Goal: Information Seeking & Learning: Learn about a topic

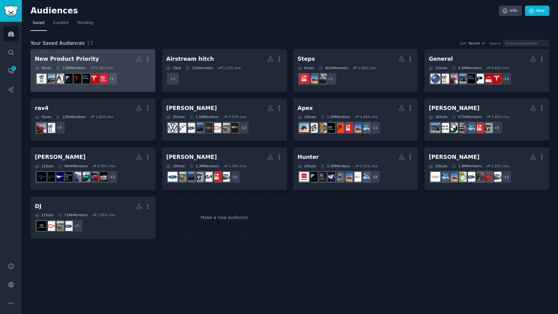
click at [147, 84] on dd "+ 1" at bounding box center [93, 78] width 116 height 17
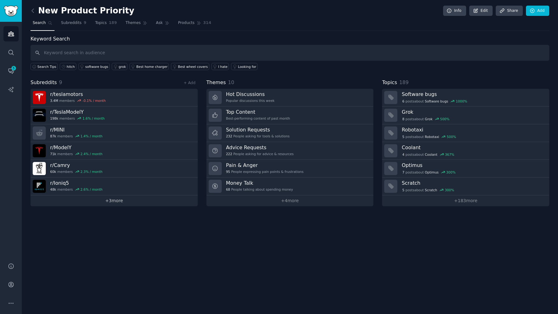
click at [115, 203] on link "+ 3 more" at bounding box center [113, 200] width 167 height 11
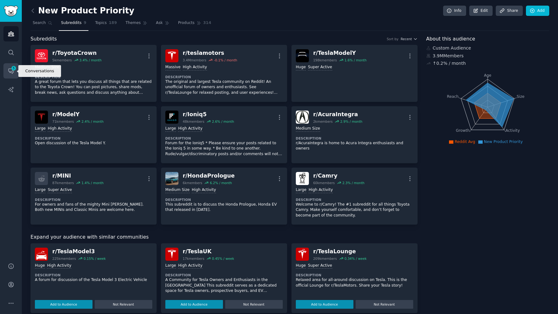
click at [11, 72] on icon "Sidebar" at bounding box center [11, 71] width 7 height 7
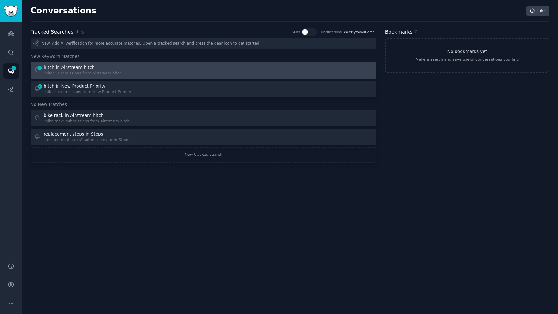
click at [118, 65] on div "1 hitch in Airstream hitch "hitch" submissions from Airstream hitch" at bounding box center [116, 70] width 165 height 12
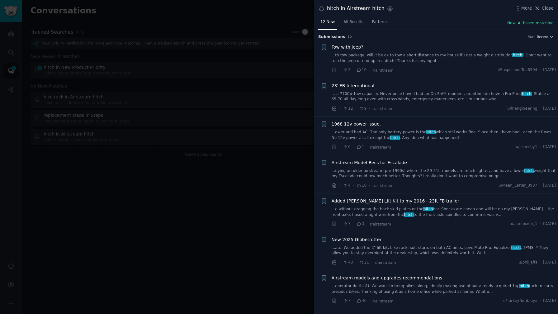
click at [175, 212] on div at bounding box center [279, 157] width 558 height 314
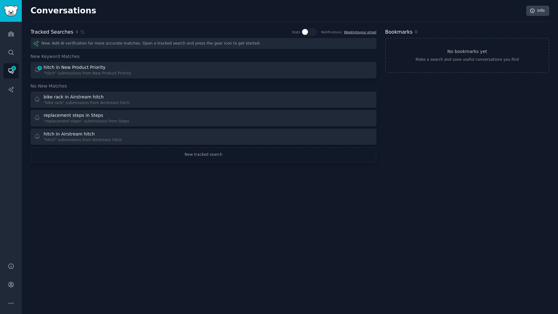
click at [147, 81] on div "New: Add AI verification for more accurate matches. Open a tracked search and p…" at bounding box center [203, 100] width 346 height 124
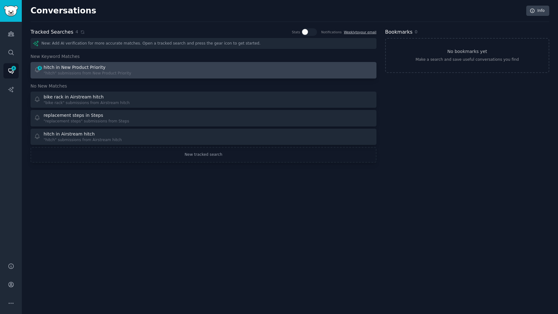
click at [147, 71] on div "4 hitch in New Product Priority "hitch" submissions from New Product Priority" at bounding box center [116, 70] width 165 height 12
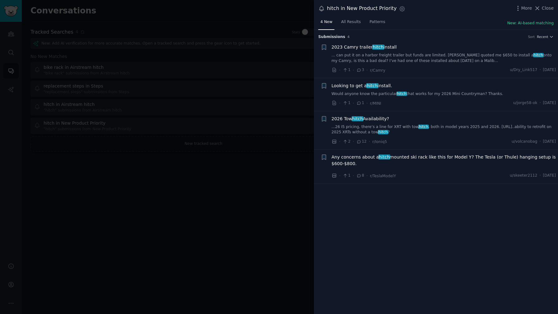
click at [481, 61] on link "... can put it on a harbor freight trailer but funds are limited. [PERSON_NAME]…" at bounding box center [443, 58] width 224 height 11
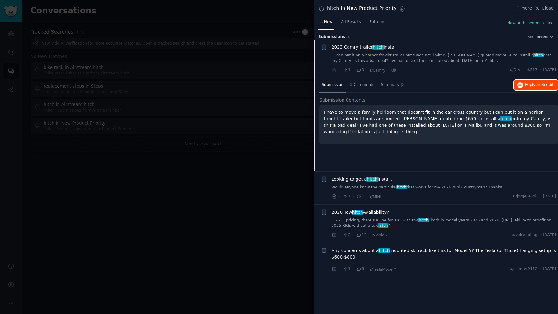
click at [522, 86] on button "Reply on Reddit" at bounding box center [536, 85] width 44 height 10
click at [448, 199] on div "· 1 · 1 · r/MINI u/jorge58-ok · [DATE]" at bounding box center [443, 196] width 224 height 7
click at [444, 194] on div "· 1 · 1 · r/MINI u/jorge58-ok · [DATE]" at bounding box center [443, 196] width 224 height 7
click at [387, 179] on span "Looking to get a hitch install." at bounding box center [361, 179] width 61 height 7
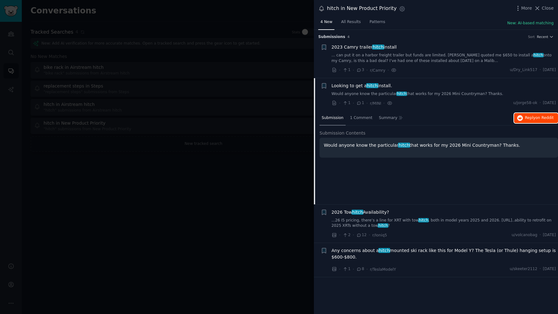
click at [554, 119] on button "Reply on Reddit" at bounding box center [536, 118] width 44 height 10
click at [262, 207] on div at bounding box center [279, 157] width 558 height 314
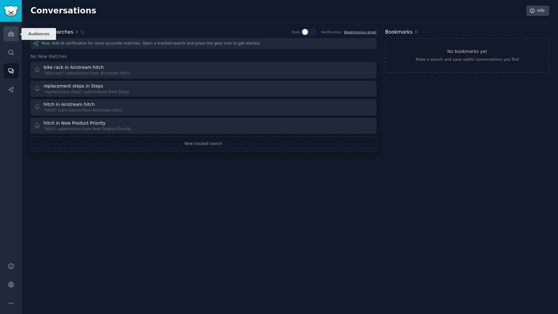
click at [8, 31] on icon "Sidebar" at bounding box center [11, 33] width 7 height 7
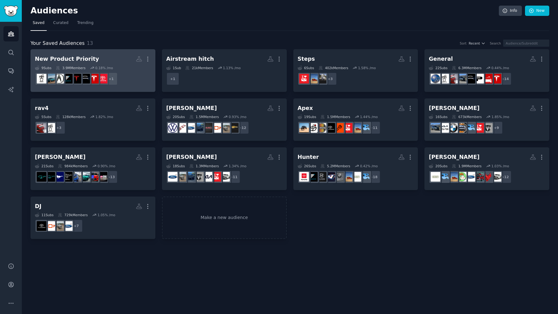
click at [129, 71] on dd "+ 1" at bounding box center [93, 78] width 116 height 17
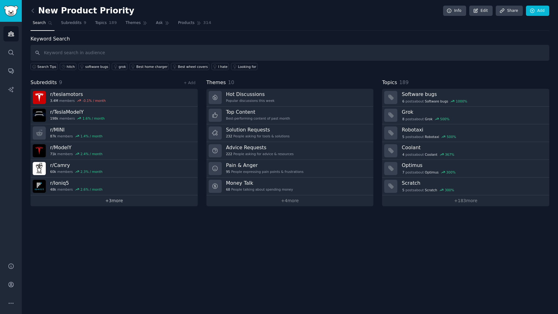
click at [142, 199] on link "+ 3 more" at bounding box center [113, 200] width 167 height 11
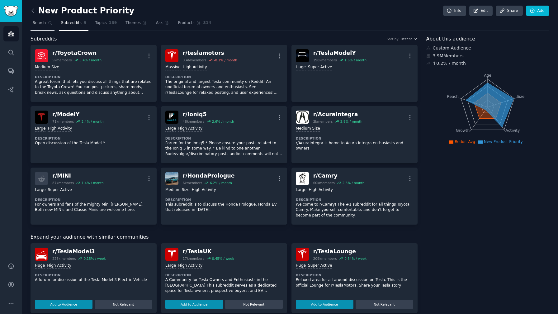
click at [45, 21] on link "Search" at bounding box center [42, 24] width 24 height 13
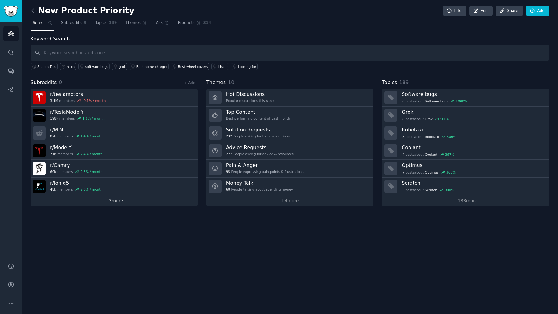
click at [140, 202] on link "+ 3 more" at bounding box center [113, 200] width 167 height 11
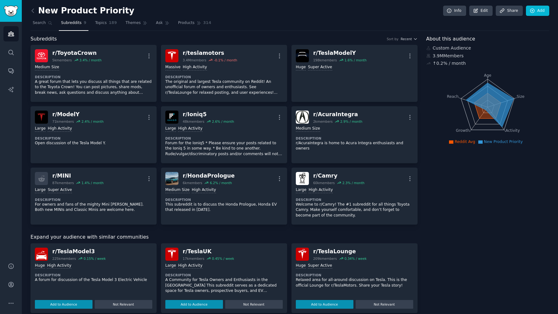
click at [69, 25] on span "Subreddits" at bounding box center [71, 23] width 21 height 6
click at [37, 25] on span "Search" at bounding box center [39, 23] width 13 height 6
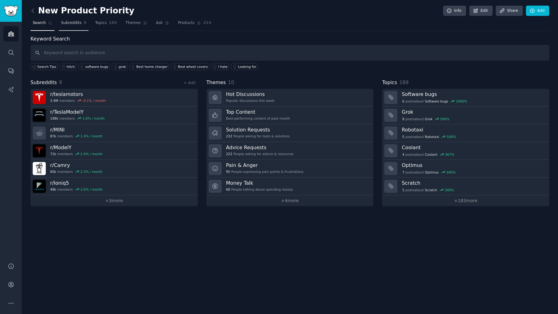
click at [76, 26] on link "Subreddits 9" at bounding box center [74, 24] width 30 height 13
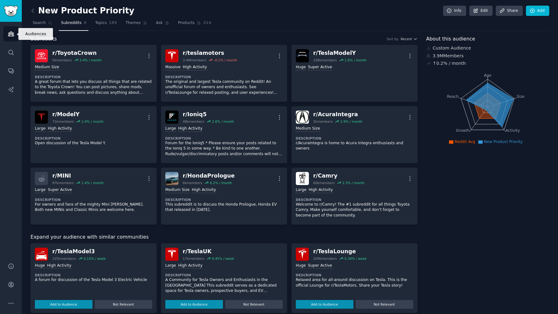
click at [9, 31] on icon "Sidebar" at bounding box center [11, 33] width 7 height 7
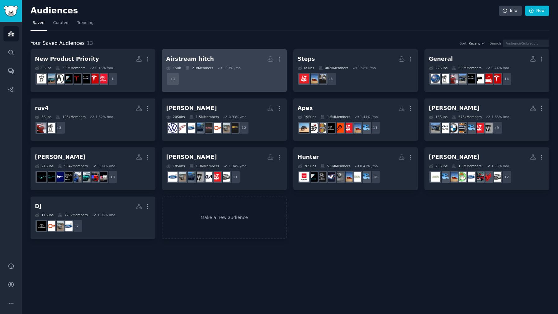
click at [218, 75] on dd "+ 1" at bounding box center [224, 78] width 116 height 17
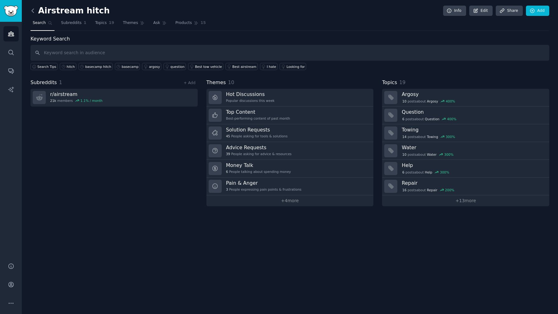
click at [32, 9] on icon at bounding box center [33, 11] width 2 height 4
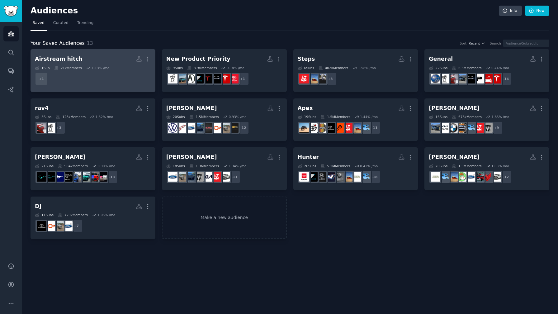
click at [121, 72] on dd "+ 1" at bounding box center [93, 78] width 116 height 17
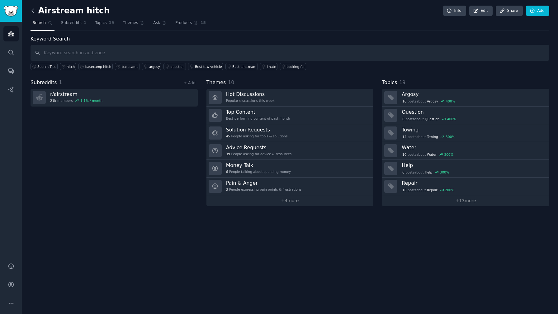
click at [32, 11] on icon at bounding box center [33, 11] width 2 height 4
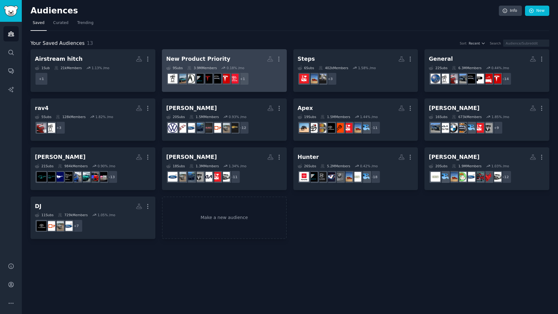
click at [275, 82] on dd "r/ToyotaCrown + 1" at bounding box center [224, 78] width 116 height 17
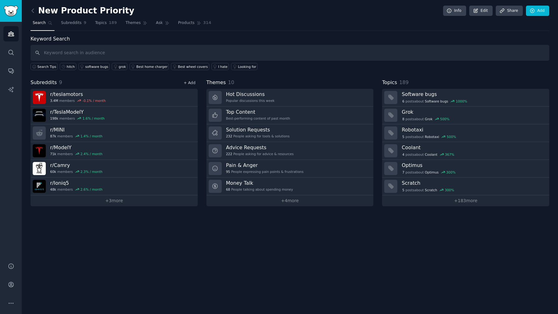
click at [191, 84] on link "+ Add" at bounding box center [190, 83] width 12 height 4
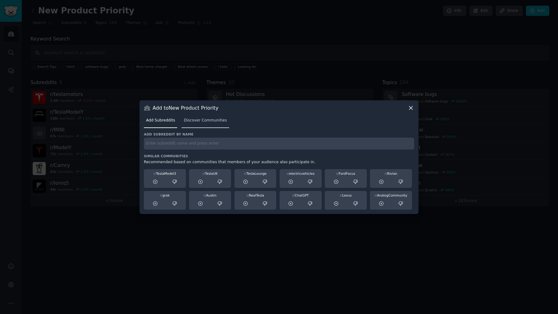
click at [196, 121] on span "Discover Communities" at bounding box center [205, 121] width 43 height 6
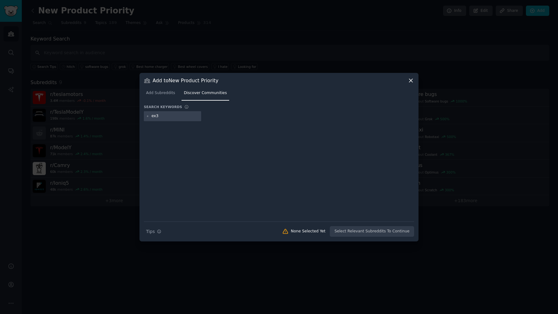
type input "ex30"
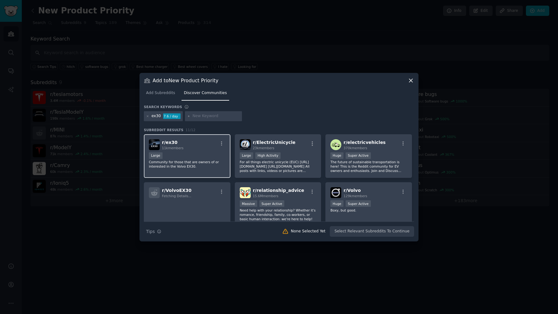
click at [193, 150] on div "r/ ex30 11k members Large Community for those that are owners of or interested …" at bounding box center [187, 156] width 87 height 44
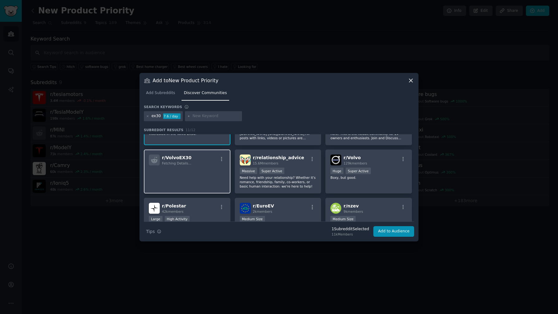
scroll to position [44, 0]
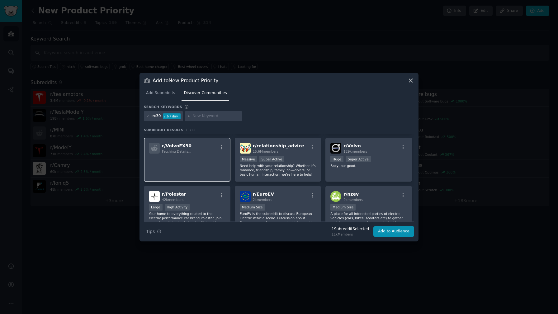
click at [199, 173] on div "r/ VolvoEX30 Fetching Details..." at bounding box center [187, 160] width 87 height 44
click at [218, 165] on p at bounding box center [187, 162] width 77 height 13
click at [389, 235] on button "Add to Audience" at bounding box center [393, 231] width 41 height 11
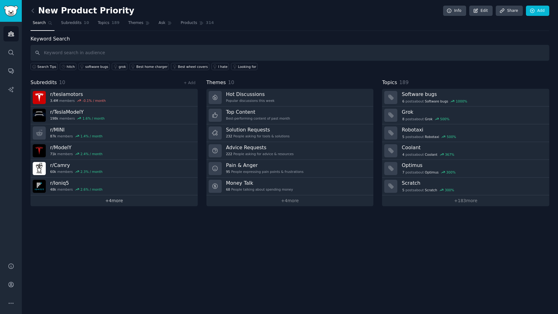
click at [119, 202] on link "+ 4 more" at bounding box center [113, 200] width 167 height 11
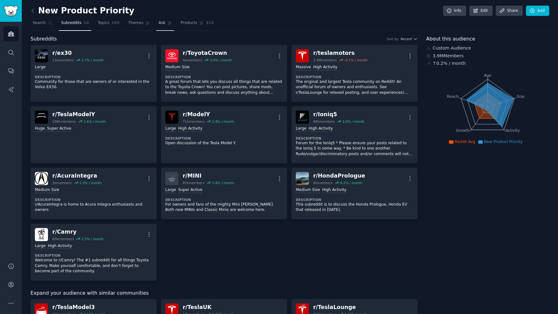
click at [163, 28] on link "Ask" at bounding box center [165, 24] width 18 height 13
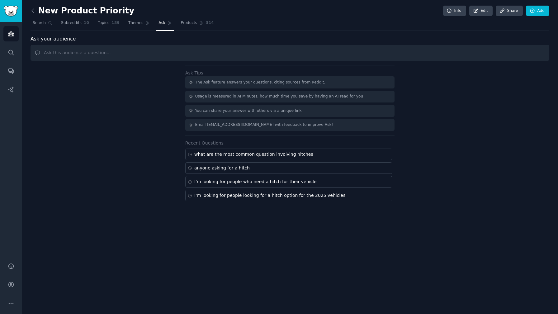
click at [175, 54] on input "text" at bounding box center [289, 53] width 518 height 16
click at [184, 25] on span "Products" at bounding box center [188, 23] width 16 height 6
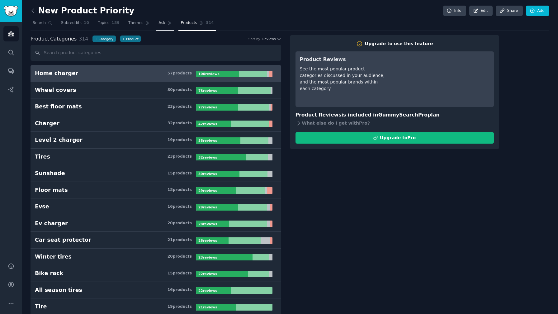
click at [159, 26] on link "Ask" at bounding box center [165, 24] width 18 height 13
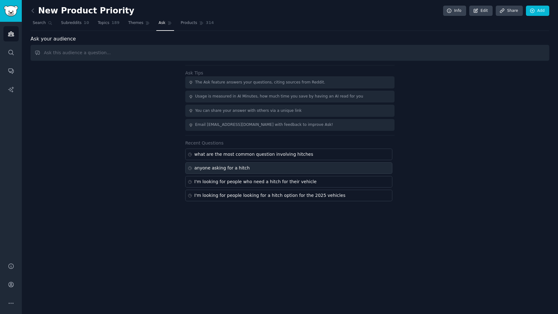
click at [224, 171] on div "anyone asking for a hitch" at bounding box center [221, 168] width 55 height 7
type input "anyone asking for a hitch"
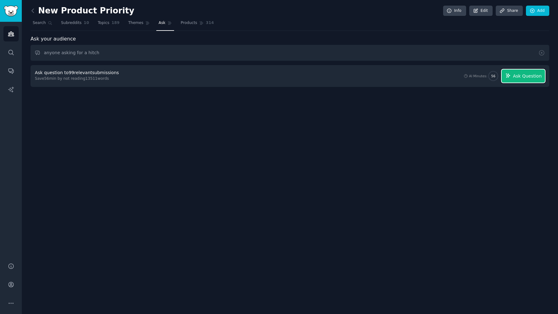
click at [511, 77] on icon "button" at bounding box center [508, 76] width 6 height 6
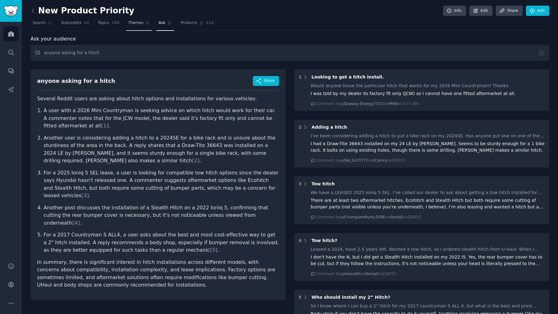
click at [128, 22] on span "Themes" at bounding box center [135, 23] width 15 height 6
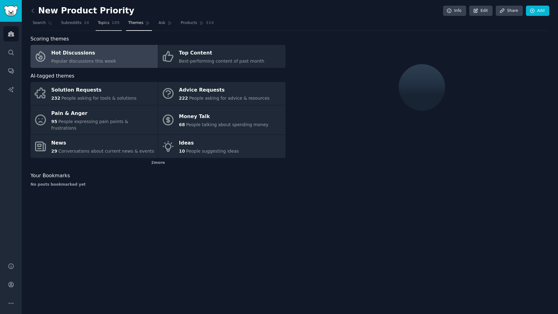
click at [107, 24] on span "Topics" at bounding box center [104, 23] width 12 height 6
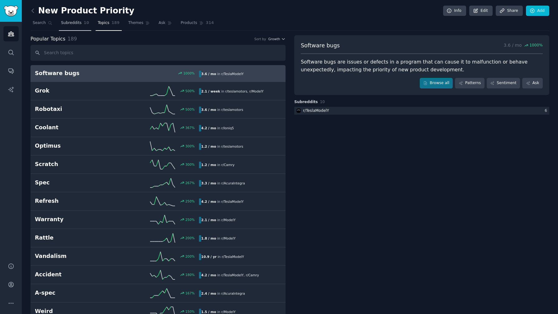
drag, startPoint x: 73, startPoint y: 19, endPoint x: 82, endPoint y: 29, distance: 13.4
click at [73, 19] on link "Subreddits 10" at bounding box center [75, 24] width 32 height 13
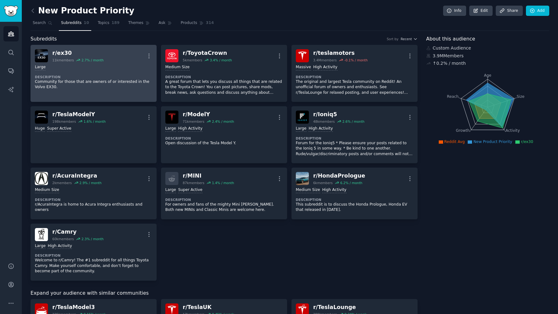
click at [120, 73] on div "Large Description Community for those that are owners of or interested in the V…" at bounding box center [93, 77] width 117 height 30
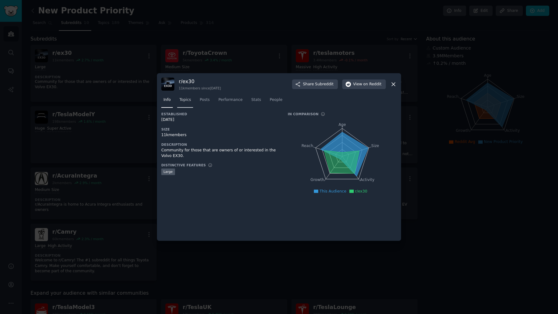
click at [189, 99] on span "Topics" at bounding box center [185, 100] width 12 height 6
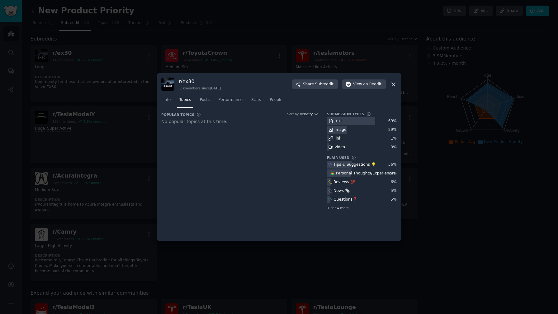
click at [340, 208] on span "+ show more" at bounding box center [338, 207] width 22 height 4
click at [205, 101] on span "Posts" at bounding box center [204, 100] width 10 height 6
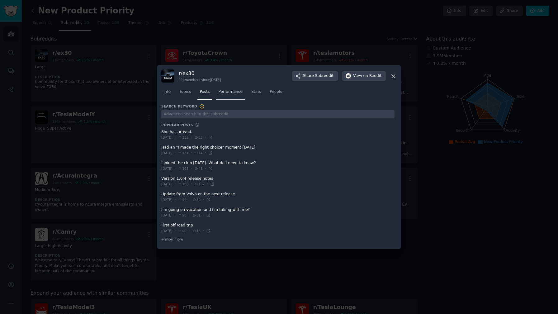
click at [228, 96] on link "Performance" at bounding box center [230, 93] width 29 height 13
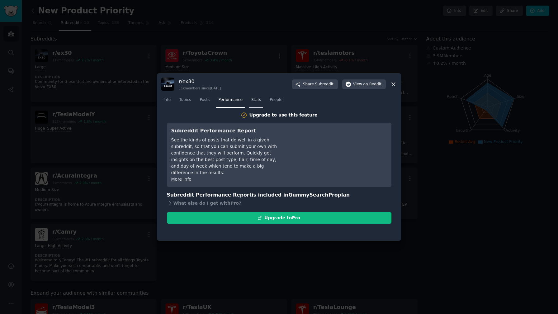
click at [254, 101] on span "Stats" at bounding box center [256, 100] width 10 height 6
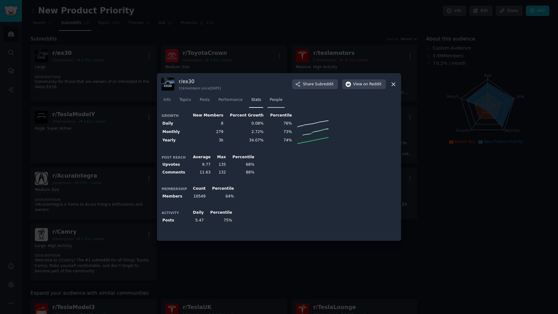
click at [268, 101] on link "People" at bounding box center [275, 101] width 17 height 13
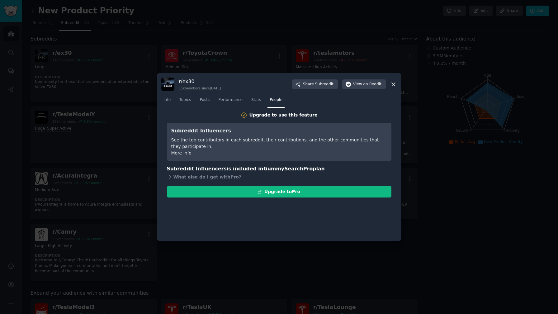
click at [394, 87] on icon at bounding box center [393, 84] width 7 height 7
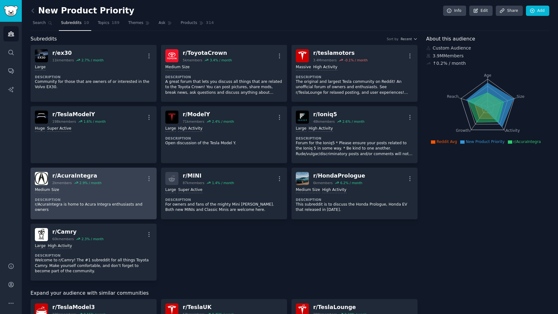
click at [134, 192] on div "Medium Size" at bounding box center [93, 190] width 117 height 6
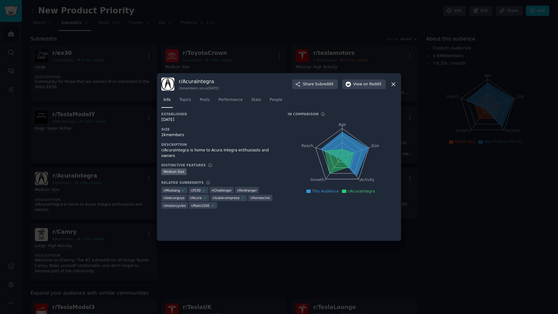
click at [395, 86] on icon at bounding box center [393, 84] width 7 height 7
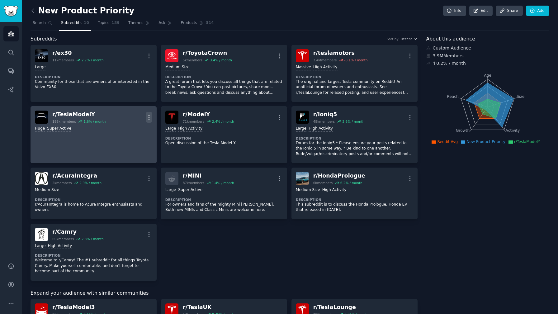
click at [148, 119] on icon "button" at bounding box center [148, 117] width 1 height 4
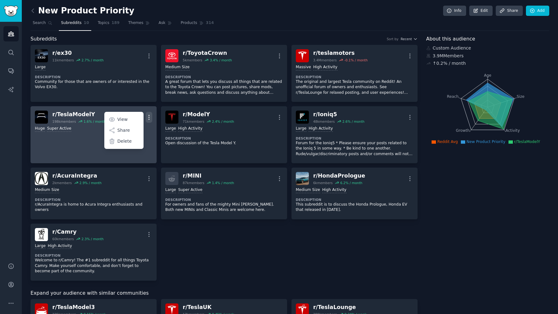
click at [148, 119] on icon "button" at bounding box center [148, 117] width 1 height 4
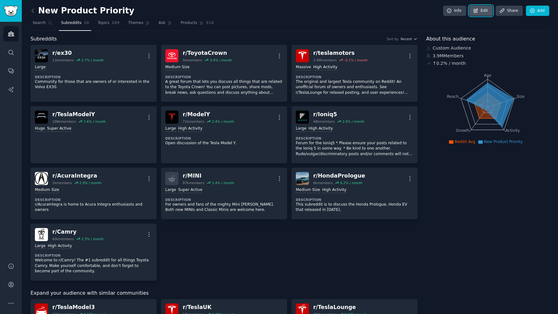
click at [475, 11] on icon at bounding box center [476, 11] width 4 height 4
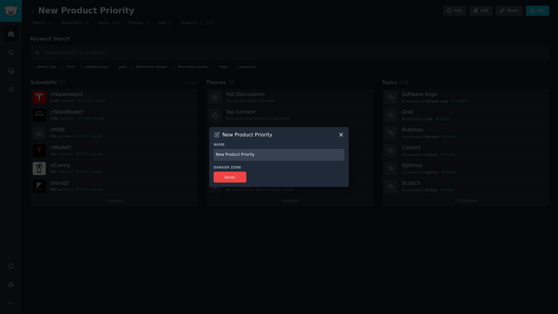
click at [343, 136] on icon at bounding box center [341, 134] width 7 height 7
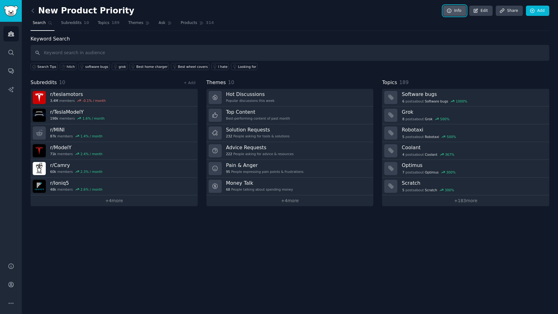
click at [451, 15] on link "Info" at bounding box center [454, 11] width 23 height 11
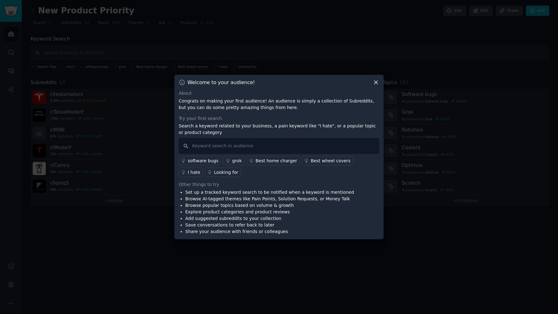
click at [377, 82] on icon at bounding box center [375, 82] width 7 height 7
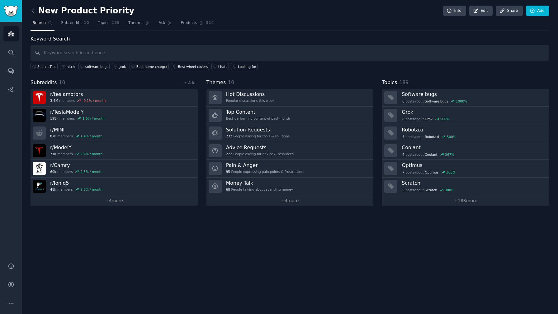
click at [472, 206] on div "New Product Priority Info Edit Share Add Search Subreddits 10 Topics 189 Themes…" at bounding box center [290, 157] width 536 height 314
click at [473, 204] on link "+ 183 more" at bounding box center [465, 200] width 167 height 11
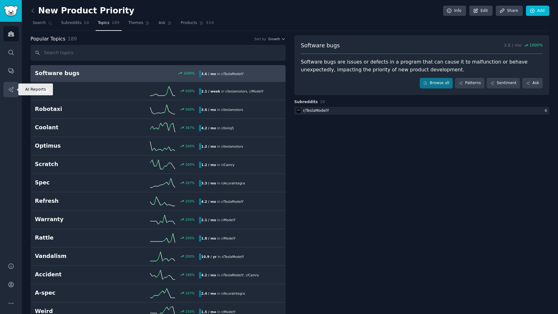
click at [12, 90] on icon "Sidebar" at bounding box center [11, 89] width 7 height 7
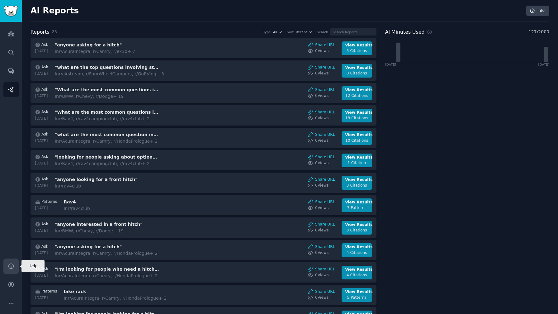
click at [12, 264] on icon "Sidebar" at bounding box center [11, 266] width 7 height 7
